Goal: Transaction & Acquisition: Register for event/course

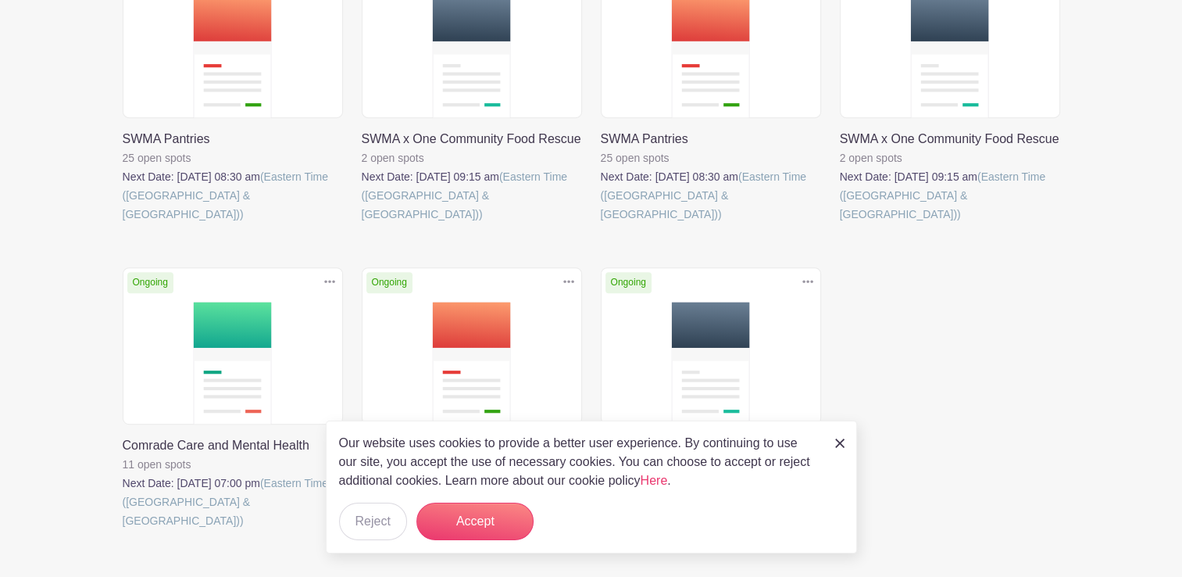
scroll to position [768, 0]
click at [1058, 272] on div "Ongoing Duplicate [GEOGRAPHIC_DATA] SWMA x One Community Food Rescue 1 open spo…" at bounding box center [591, 104] width 956 height 938
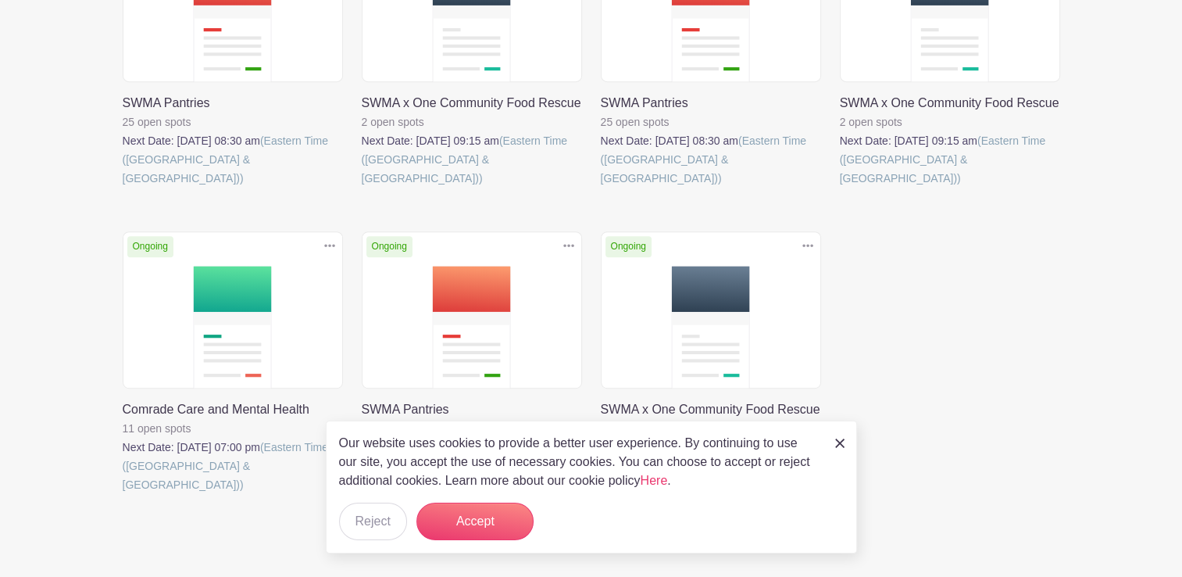
click at [835, 448] on img at bounding box center [839, 442] width 9 height 9
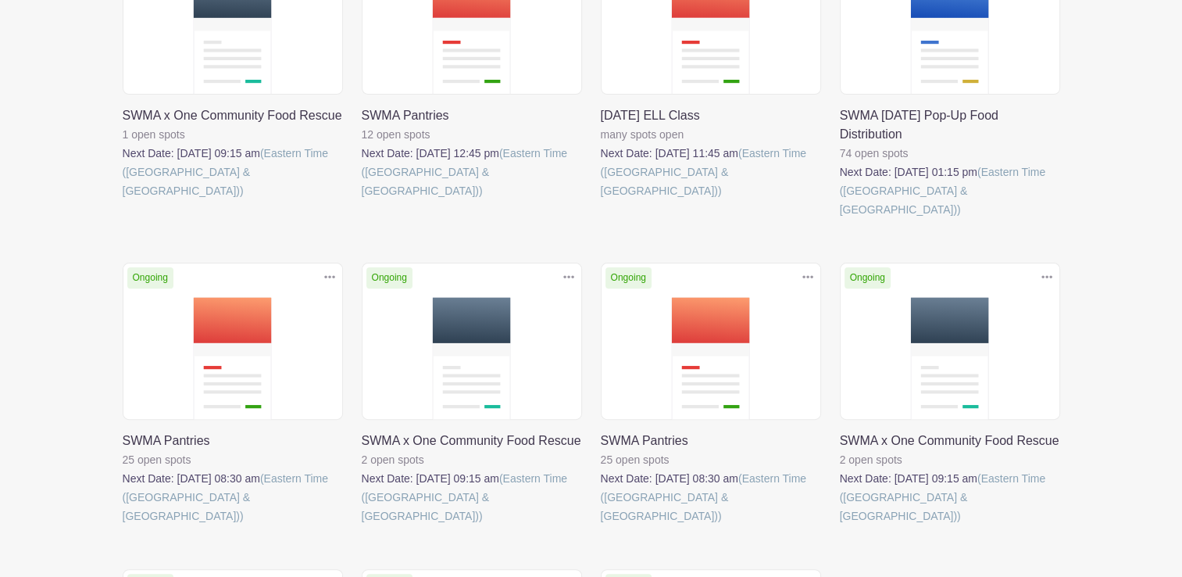
scroll to position [464, 0]
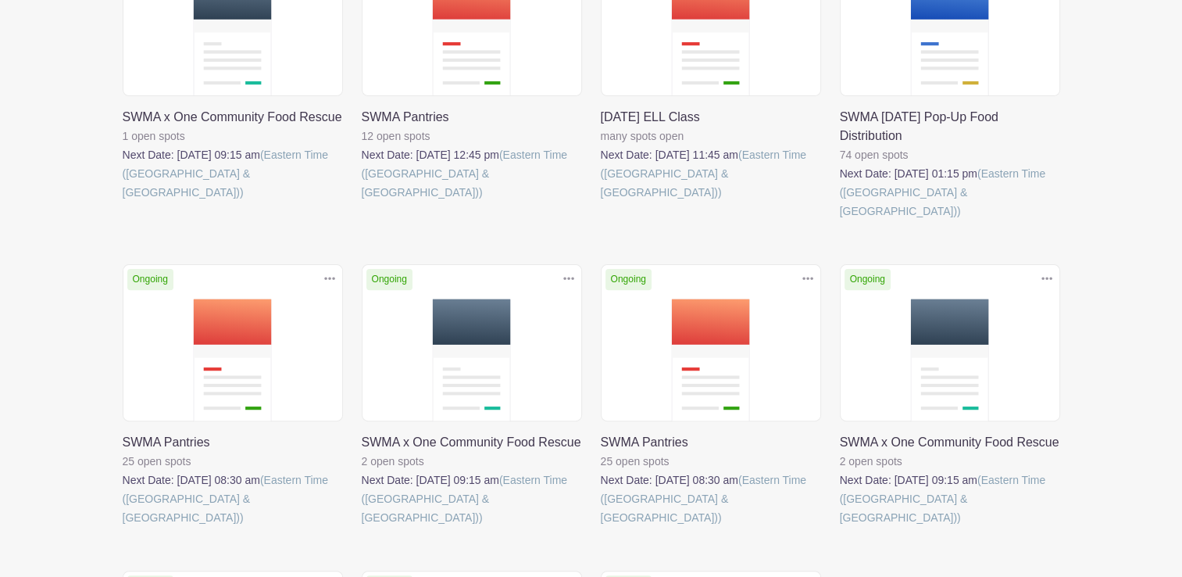
click at [840, 220] on link at bounding box center [840, 220] width 0 height 0
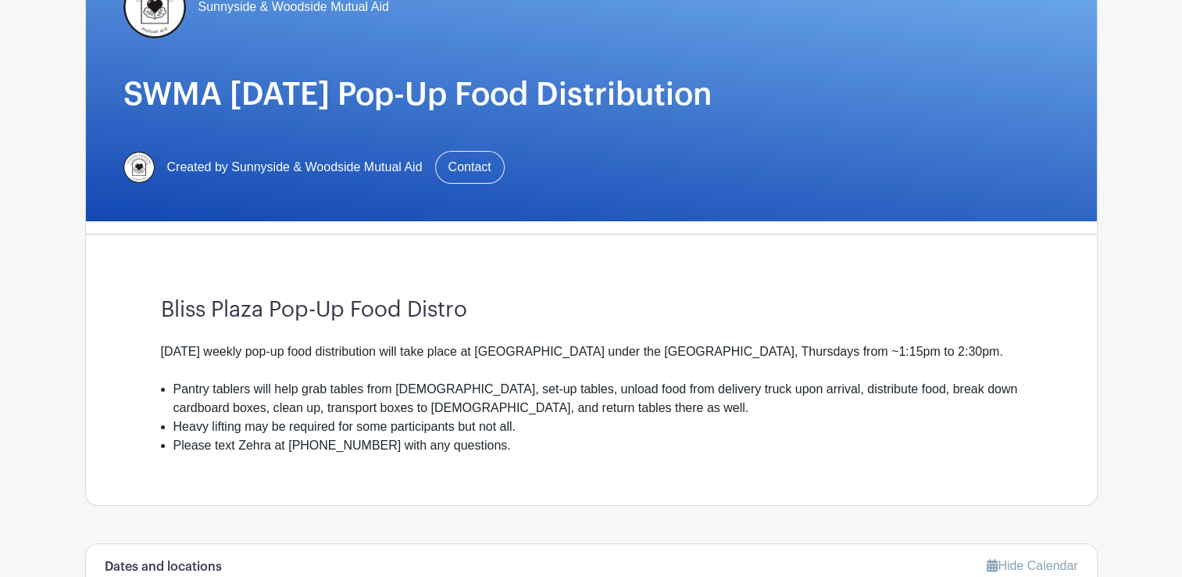
scroll to position [184, 0]
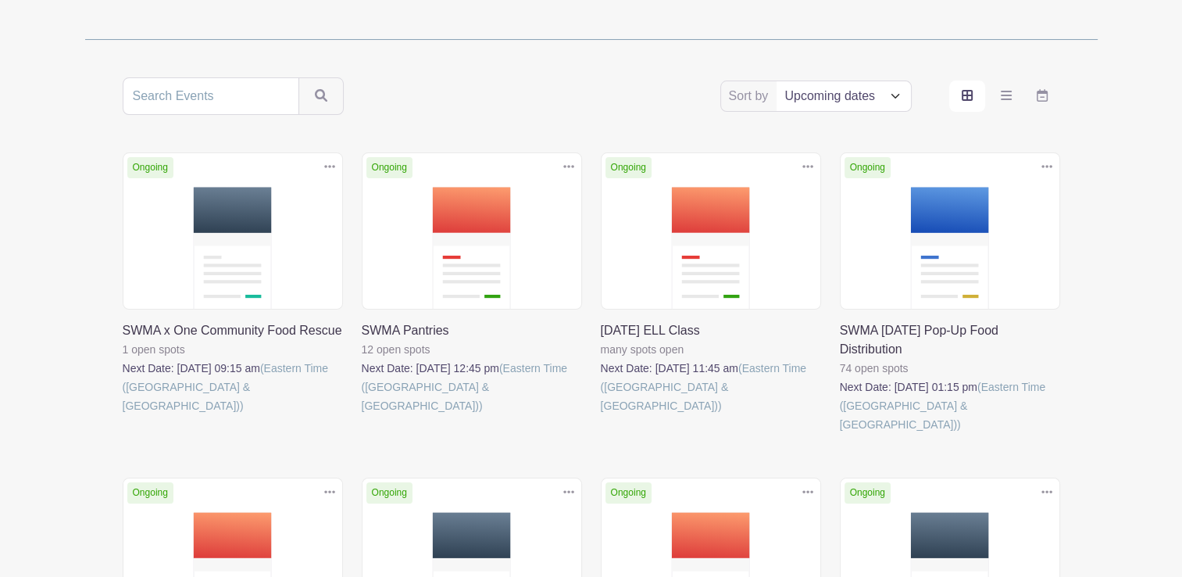
scroll to position [248, 0]
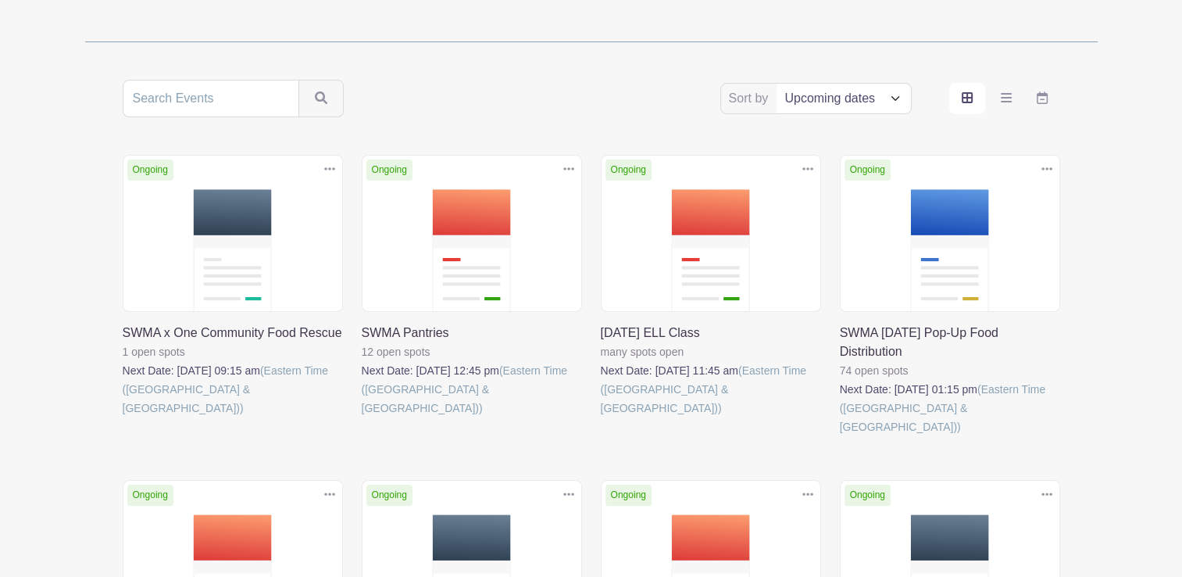
click at [601, 417] on link at bounding box center [601, 417] width 0 height 0
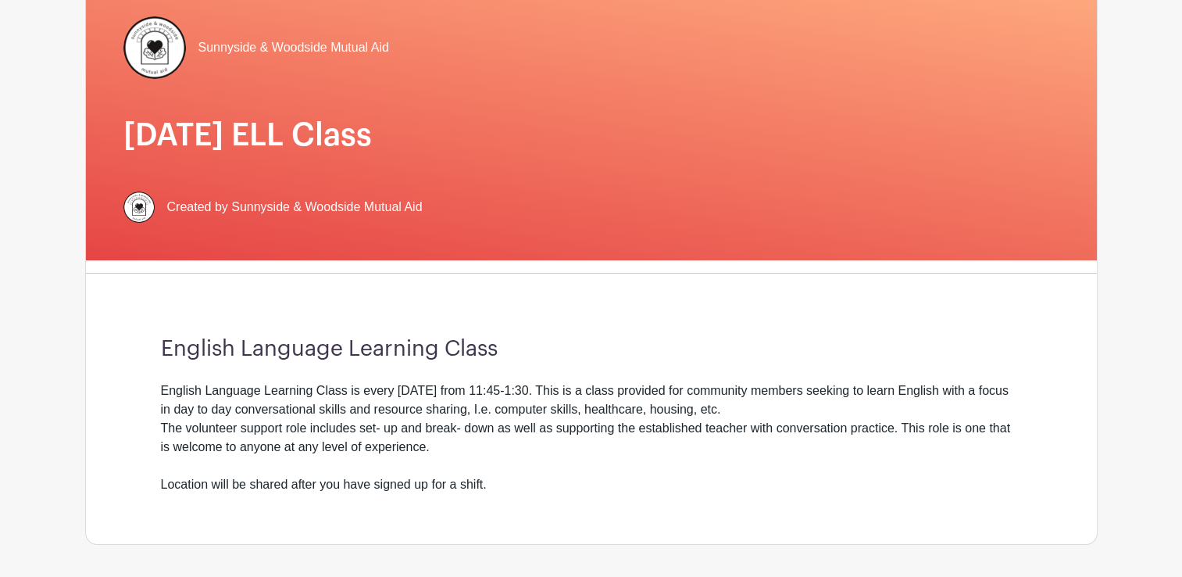
scroll to position [147, 0]
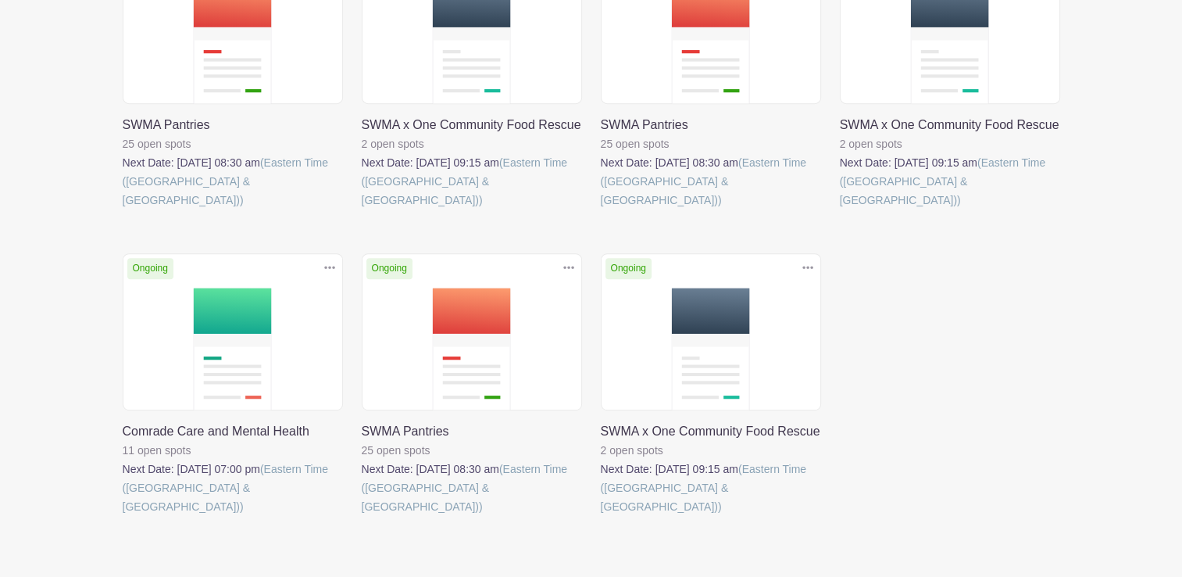
scroll to position [571, 0]
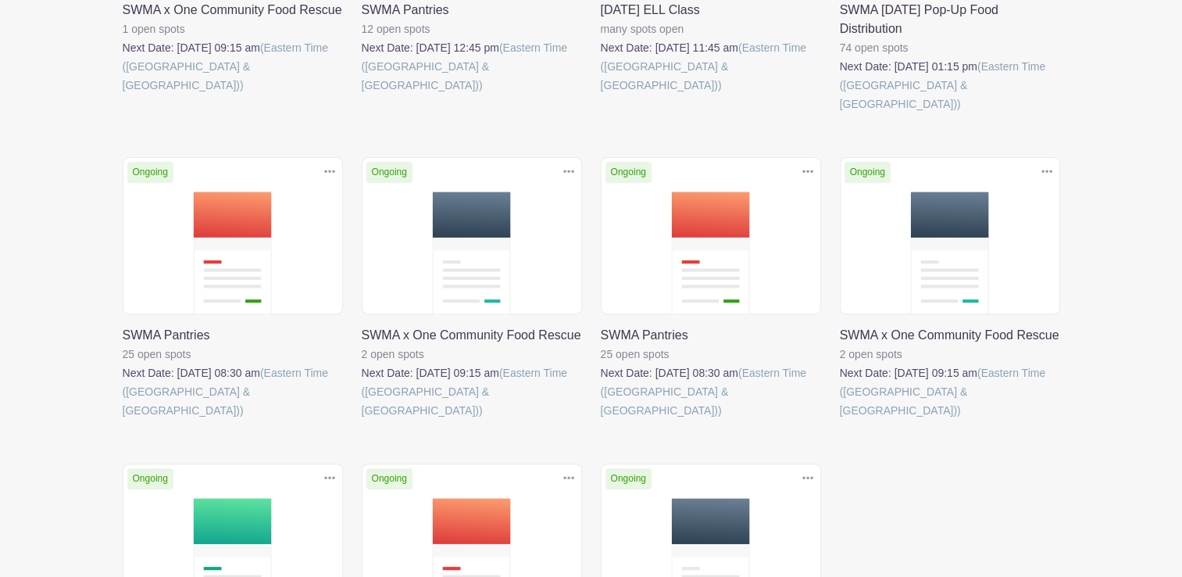
click at [349, 275] on div "Ongoing Duplicate [GEOGRAPHIC_DATA] SWMA Pantries 25 open spots Next Date: [DAT…" at bounding box center [232, 307] width 239 height 300
click at [123, 420] on link at bounding box center [123, 420] width 0 height 0
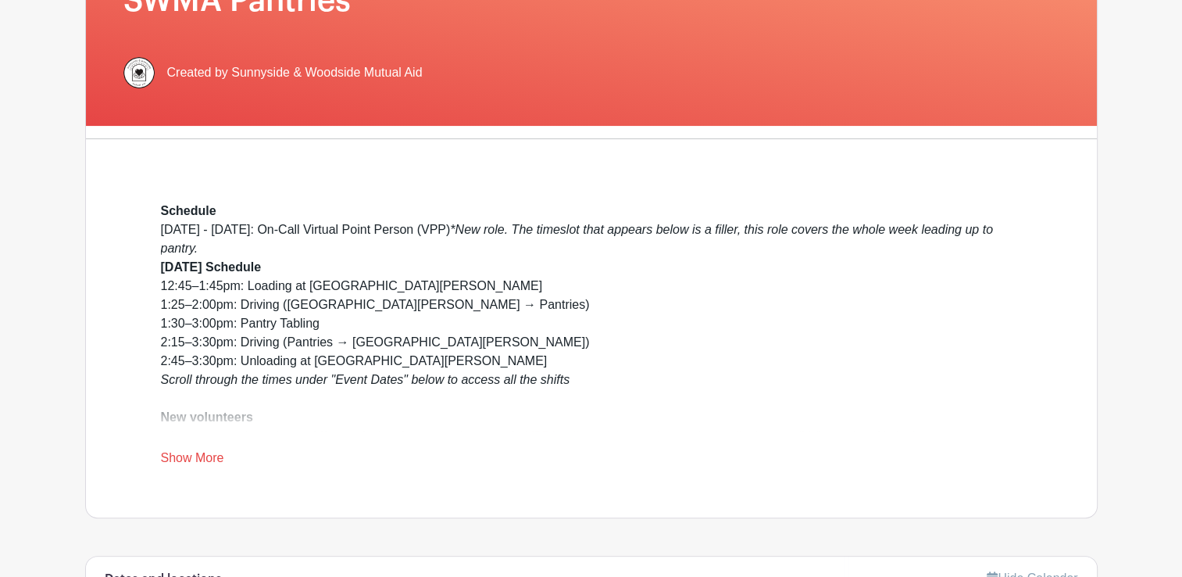
scroll to position [213, 0]
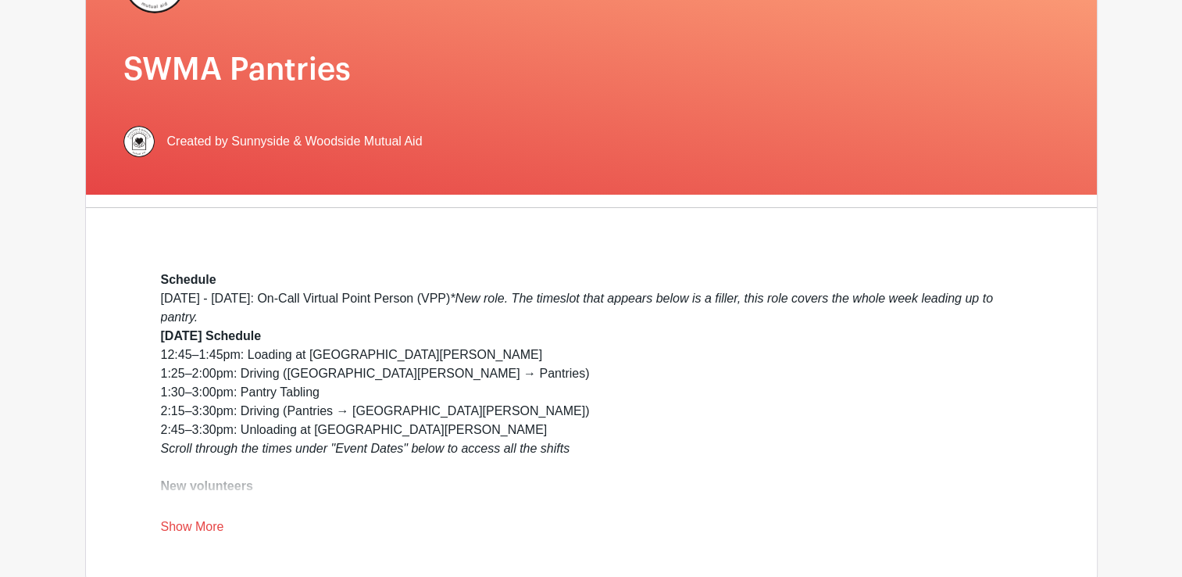
click at [181, 522] on link "Show More" at bounding box center [192, 530] width 63 height 20
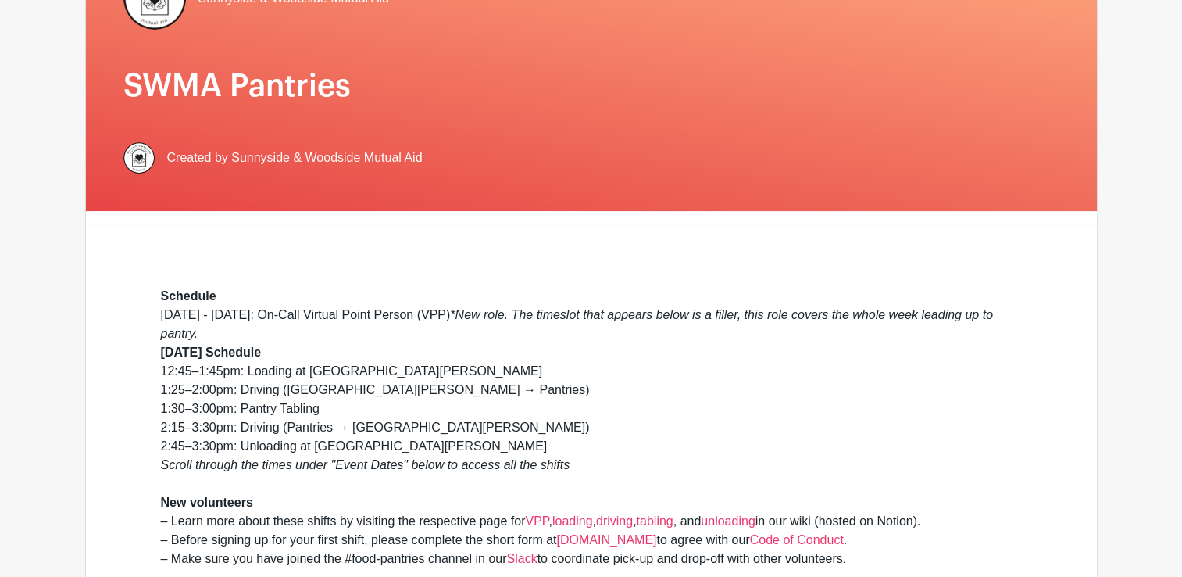
scroll to position [194, 0]
